Goal: Task Accomplishment & Management: Manage account settings

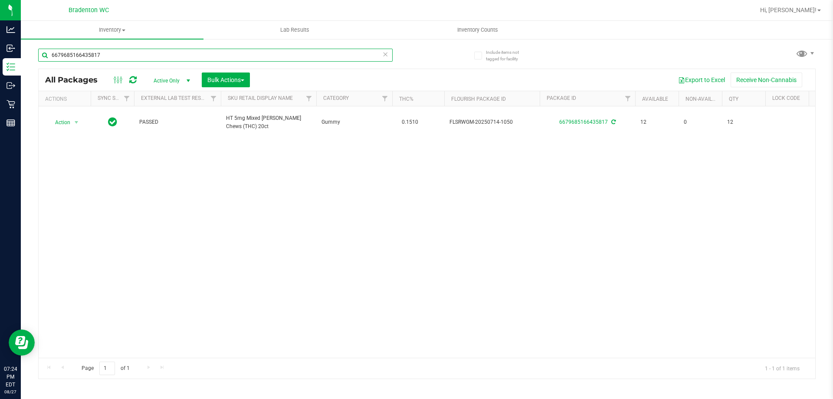
click at [163, 54] on input "6679685166435817" at bounding box center [215, 55] width 354 height 13
type input "6679685166435817"
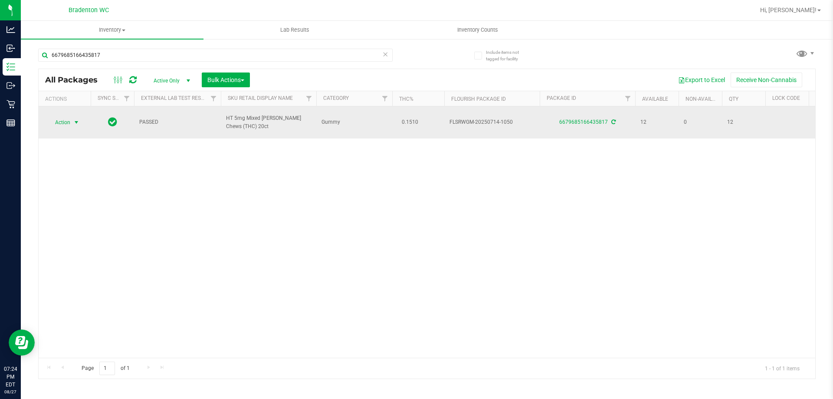
click at [67, 118] on span "Action" at bounding box center [58, 122] width 23 height 12
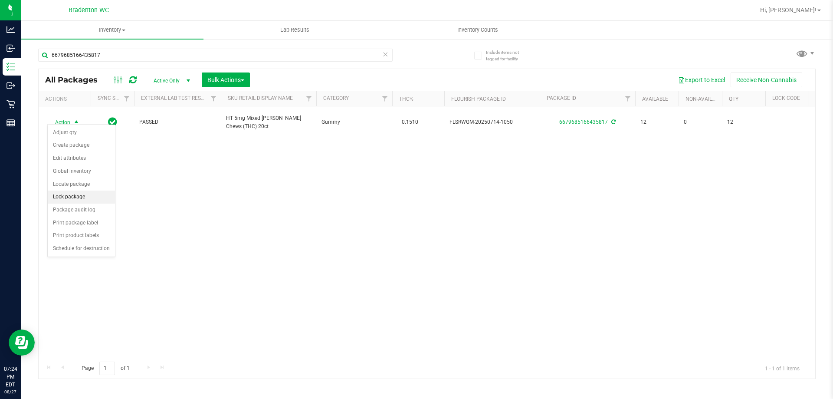
click at [80, 198] on li "Lock package" at bounding box center [81, 196] width 67 height 13
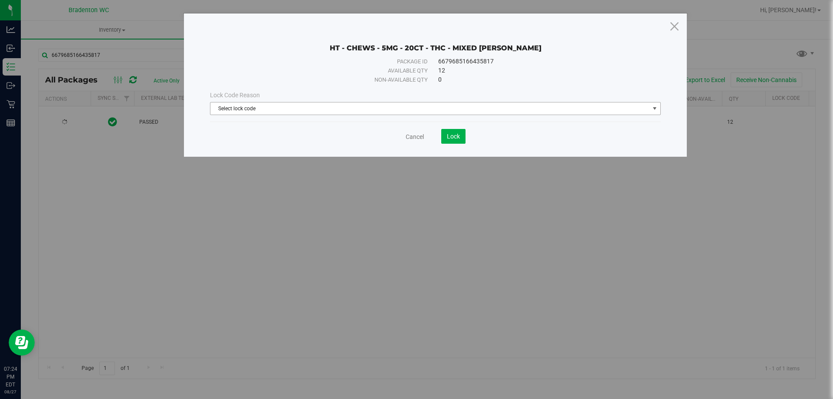
drag, startPoint x: 354, startPoint y: 108, endPoint x: 352, endPoint y: 118, distance: 10.2
click at [354, 109] on span "Select lock code" at bounding box center [429, 108] width 439 height 12
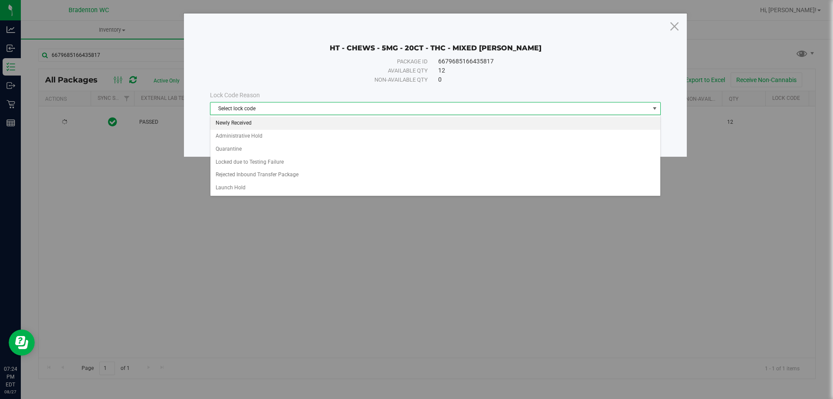
click at [313, 125] on li "Newly Received" at bounding box center [435, 123] width 450 height 13
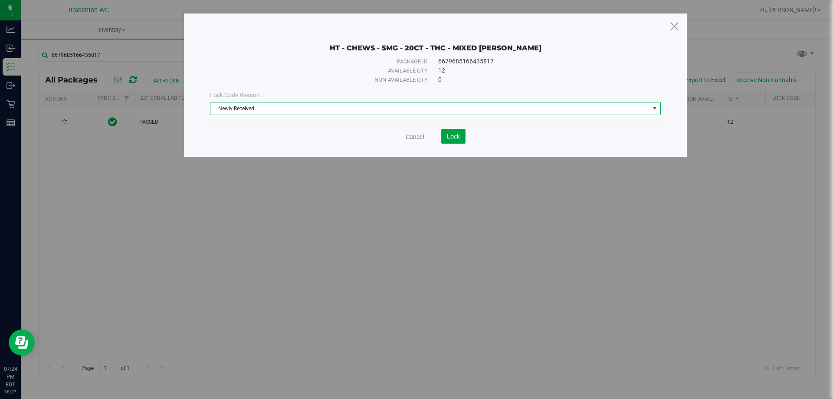
click at [457, 135] on span "Lock" at bounding box center [453, 136] width 13 height 7
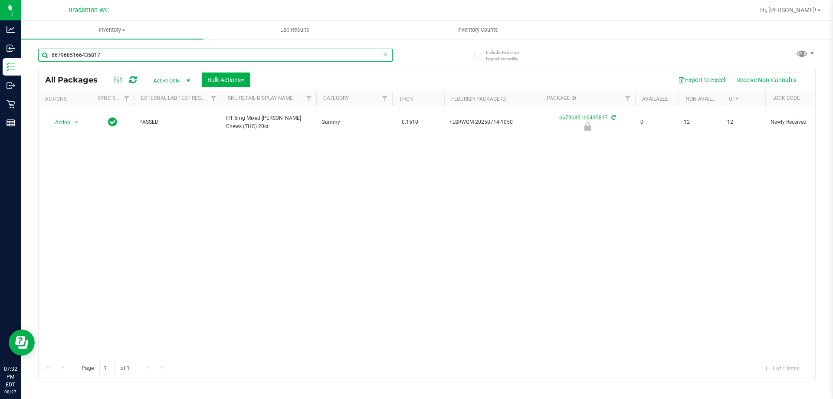
click at [115, 56] on input "6679685166435817" at bounding box center [215, 55] width 354 height 13
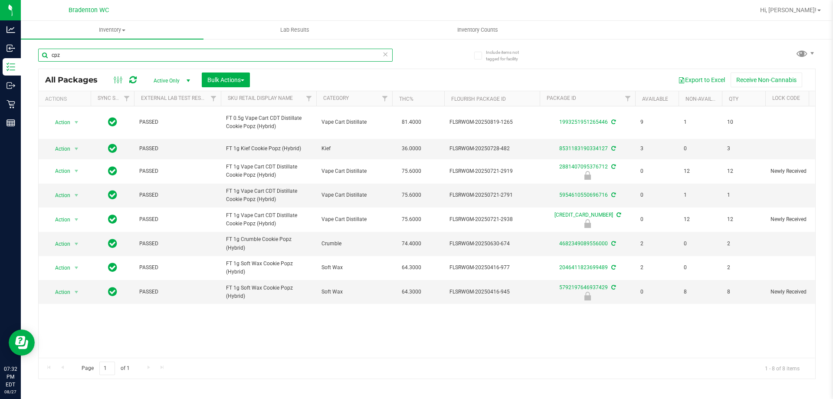
drag, startPoint x: 92, startPoint y: 65, endPoint x: 86, endPoint y: 57, distance: 9.6
click at [86, 58] on input "cpz" at bounding box center [215, 55] width 354 height 13
click at [85, 57] on input "cpz" at bounding box center [215, 55] width 354 height 13
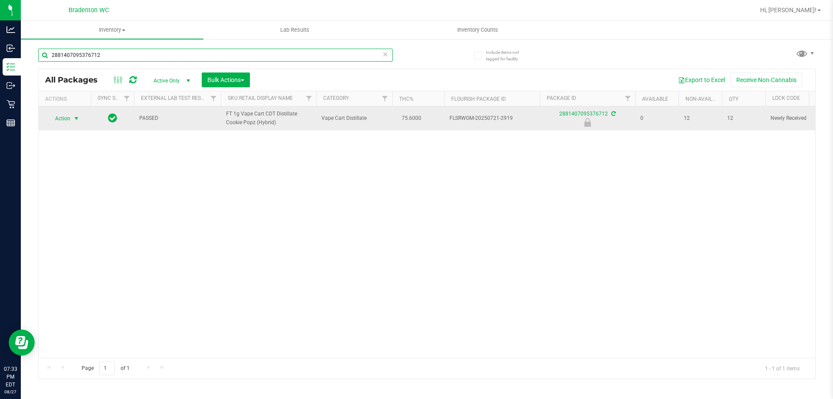
type input "2881407095376712"
click at [59, 121] on span "Action" at bounding box center [58, 118] width 23 height 12
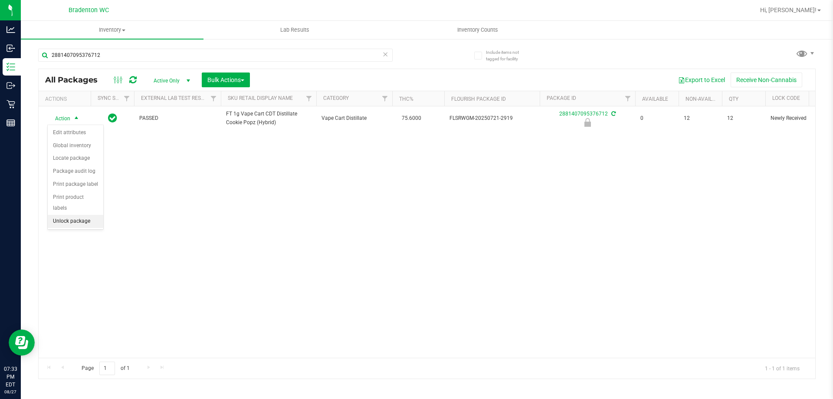
click at [81, 215] on li "Unlock package" at bounding box center [76, 221] width 56 height 13
